Goal: Task Accomplishment & Management: Complete application form

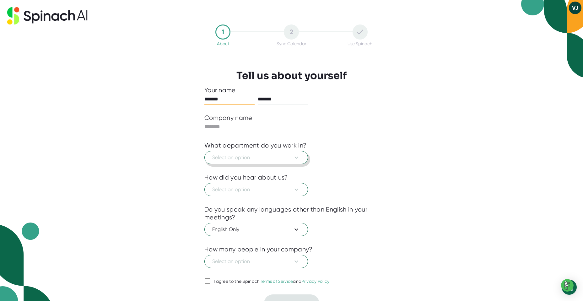
click at [243, 160] on span "Select an option" at bounding box center [256, 158] width 88 height 8
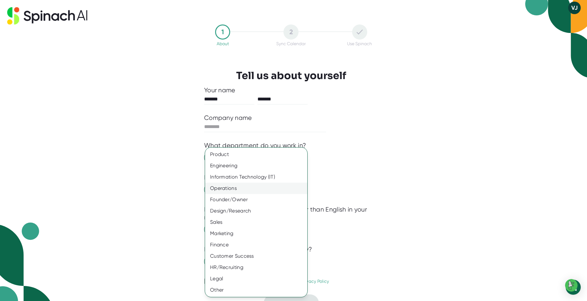
click at [229, 188] on div "Operations" at bounding box center [256, 188] width 102 height 11
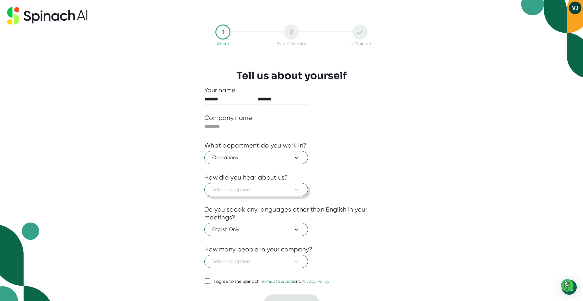
click at [236, 192] on span "Select an option" at bounding box center [256, 190] width 88 height 8
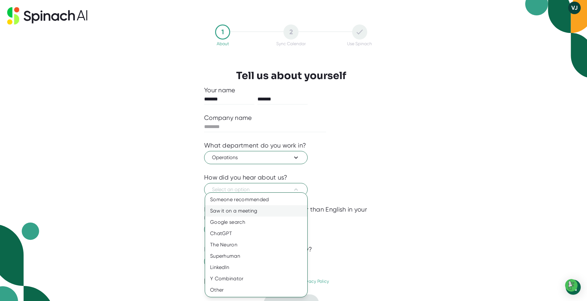
click at [235, 211] on div "Saw it on a meeting" at bounding box center [256, 210] width 102 height 11
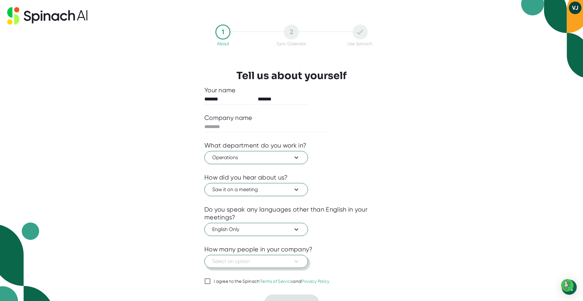
click at [235, 262] on span "Select an option" at bounding box center [256, 262] width 88 height 8
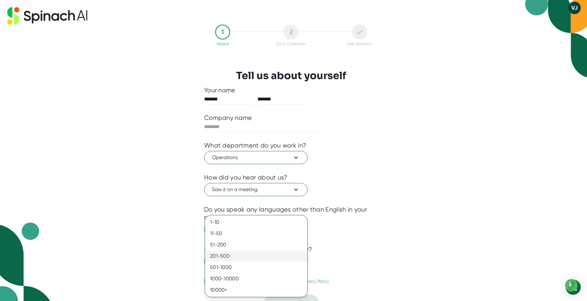
click at [227, 258] on div "201-500" at bounding box center [256, 255] width 102 height 11
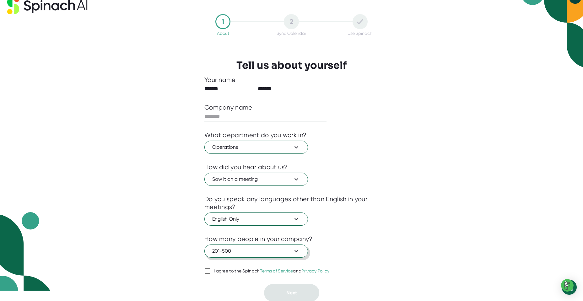
scroll to position [11, 0]
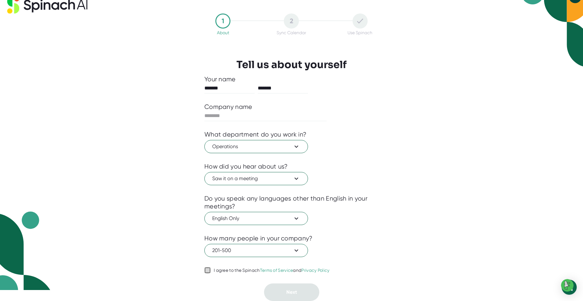
drag, startPoint x: 206, startPoint y: 270, endPoint x: 242, endPoint y: 286, distance: 39.3
click at [207, 271] on input "I agree to the Spinach Terms of Service and Privacy Policy" at bounding box center [207, 270] width 6 height 8
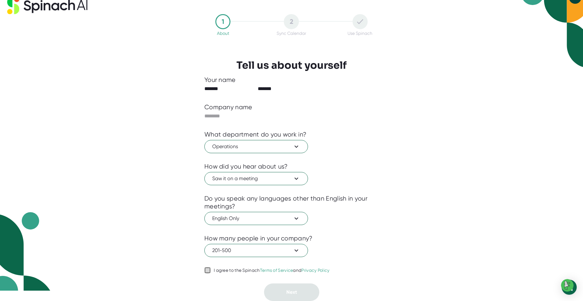
checkbox input "true"
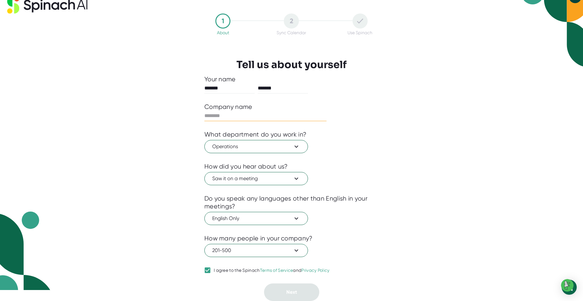
click at [230, 115] on input "text" at bounding box center [265, 116] width 122 height 10
click at [222, 118] on input "text" at bounding box center [265, 116] width 122 height 10
type input "**********"
click at [289, 294] on span "Next" at bounding box center [291, 292] width 11 height 6
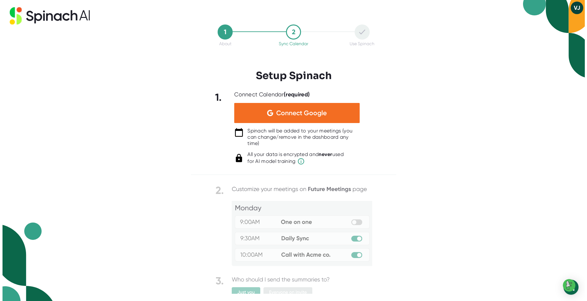
scroll to position [0, 0]
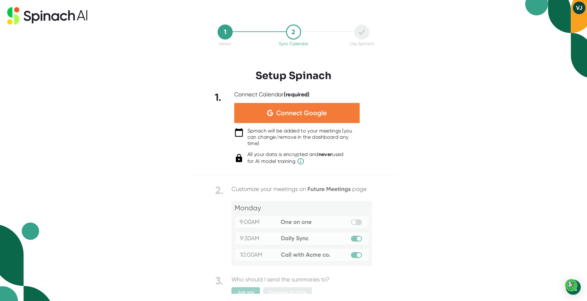
click at [306, 116] on span "Connect Google" at bounding box center [301, 113] width 51 height 6
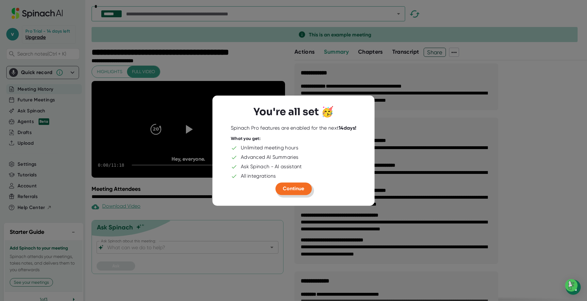
click at [294, 185] on button "Continue" at bounding box center [294, 188] width 36 height 13
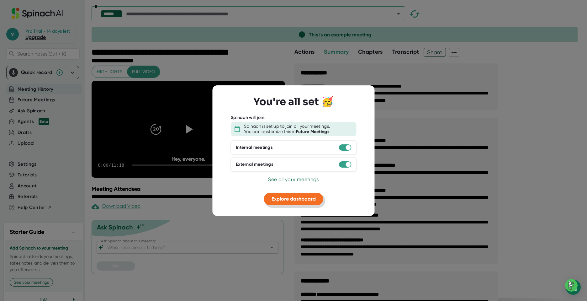
click at [297, 199] on span "Explore dashboard" at bounding box center [294, 199] width 44 height 6
